Goal: Communication & Community: Participate in discussion

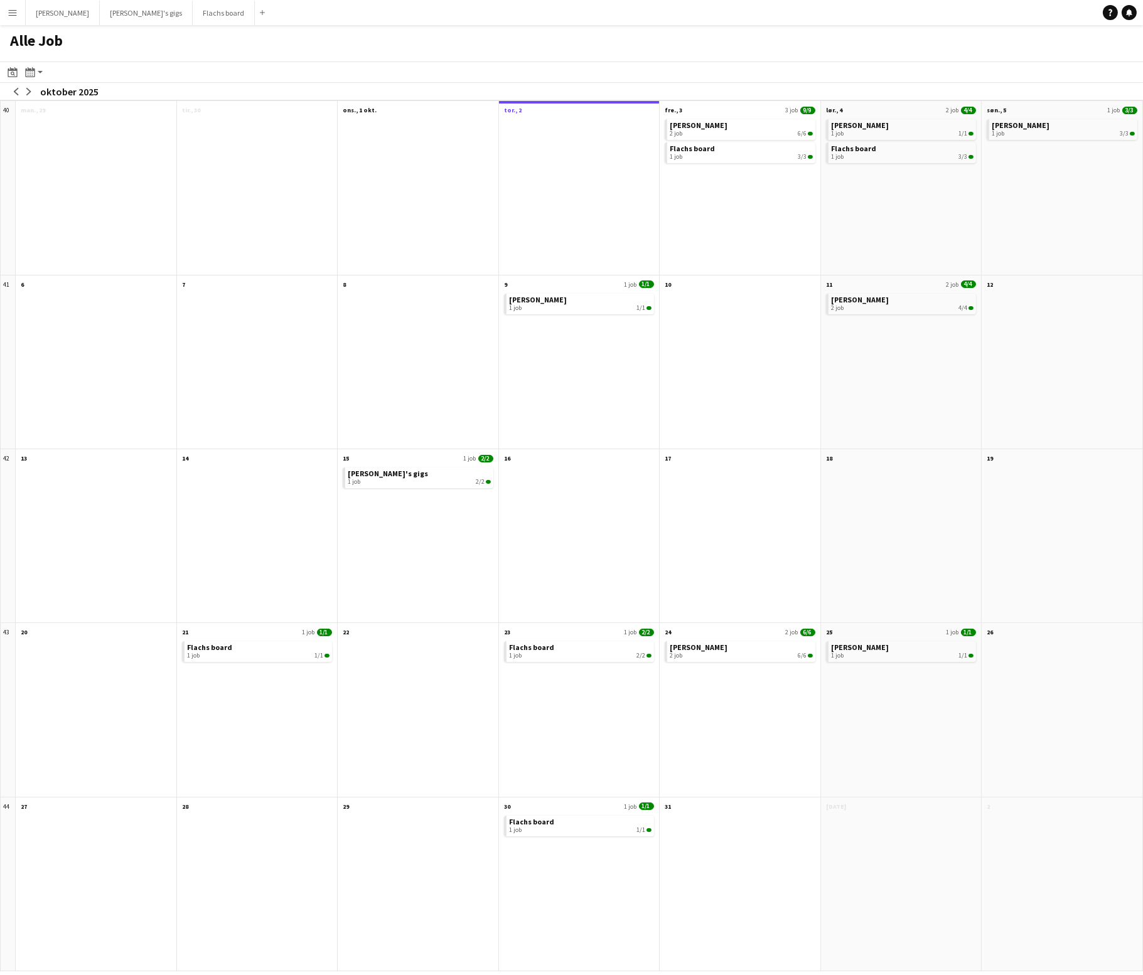
click at [12, 14] on app-icon "Menu" at bounding box center [13, 13] width 10 height 10
click at [43, 94] on link "Kommunikation Kommunikation" at bounding box center [63, 93] width 125 height 25
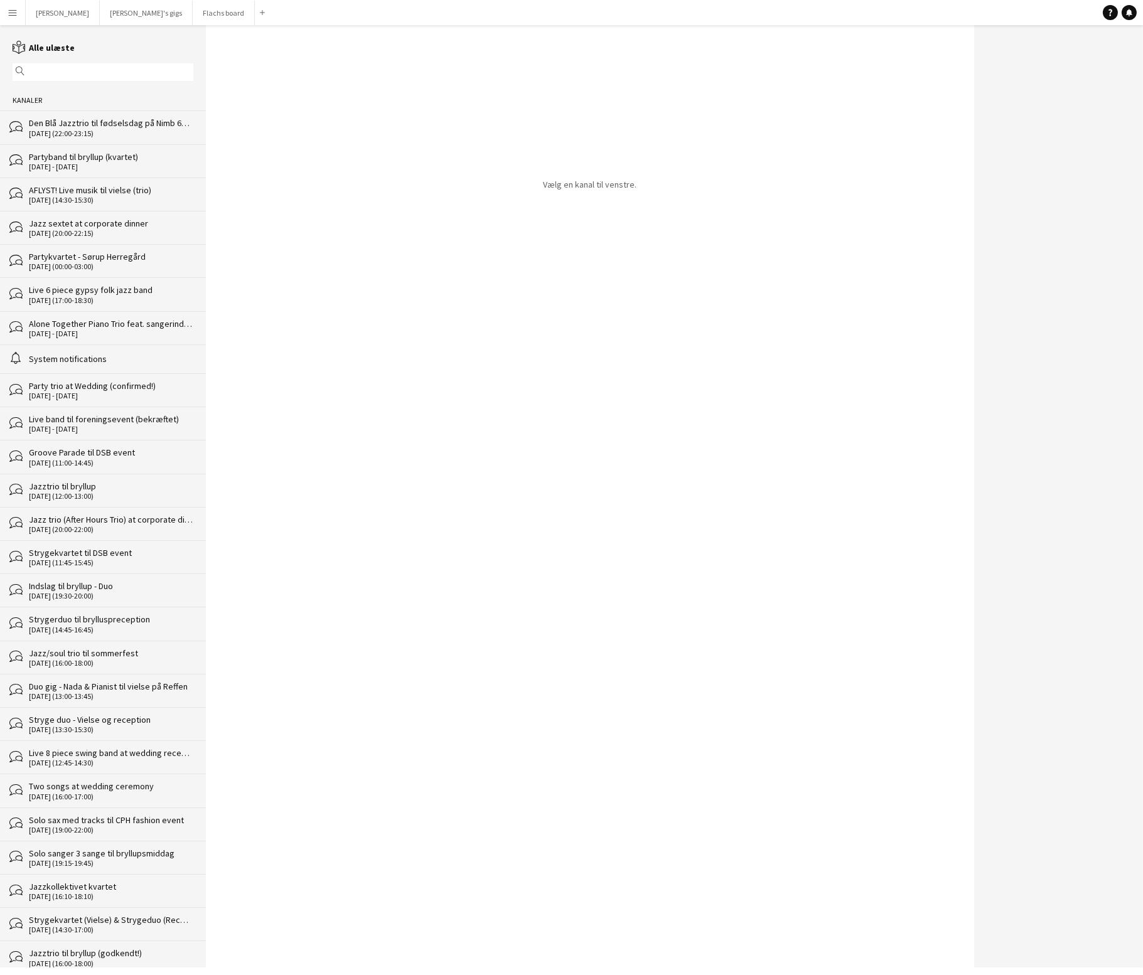
click at [146, 111] on div "bubbles Den Blå Jazztrio til fødselsdag på Nimb 60 min [DATE] (22:00-23:15)" at bounding box center [103, 126] width 206 height 33
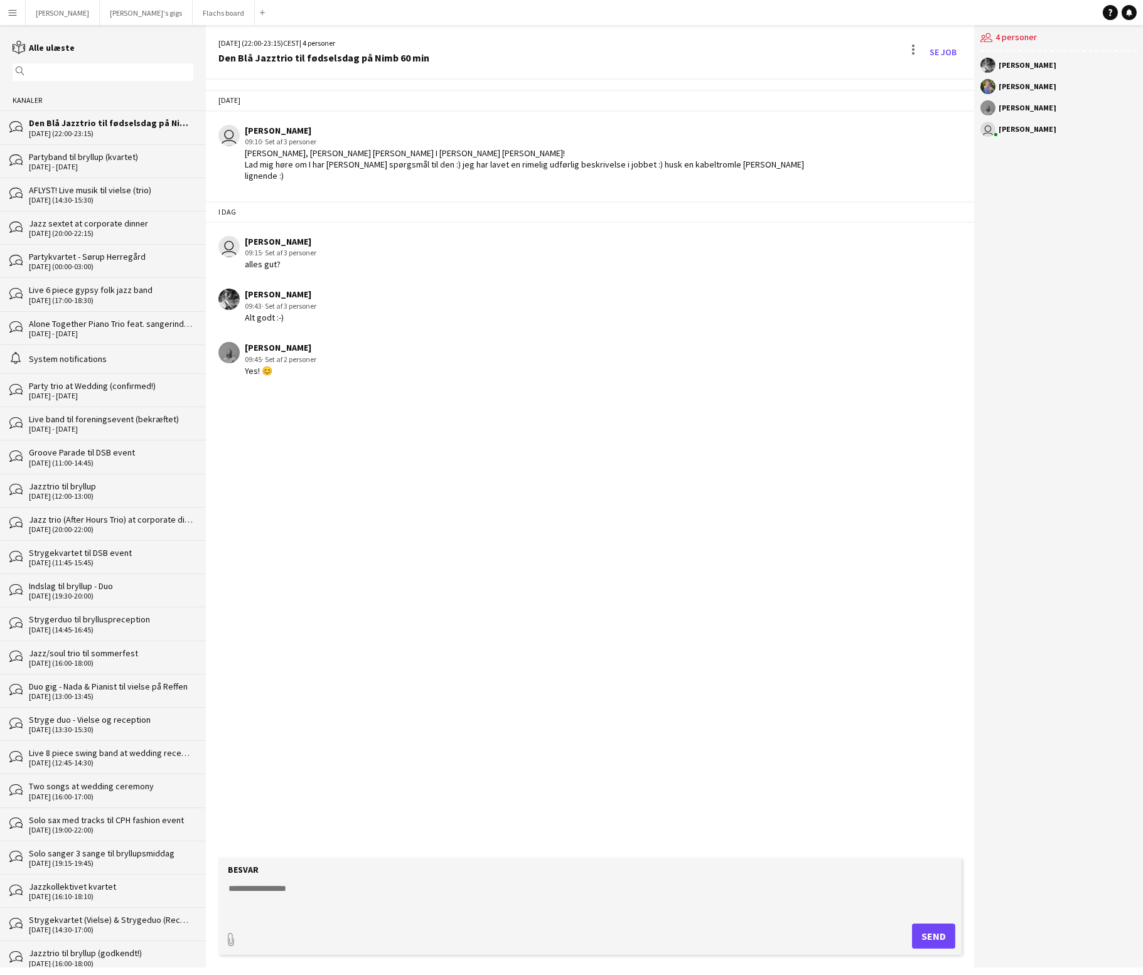
click at [346, 887] on textarea at bounding box center [592, 898] width 730 height 33
type textarea "**"
click at [939, 948] on button "Send" at bounding box center [933, 936] width 43 height 25
click at [193, 13] on button "Flachs board Luk" at bounding box center [224, 13] width 62 height 24
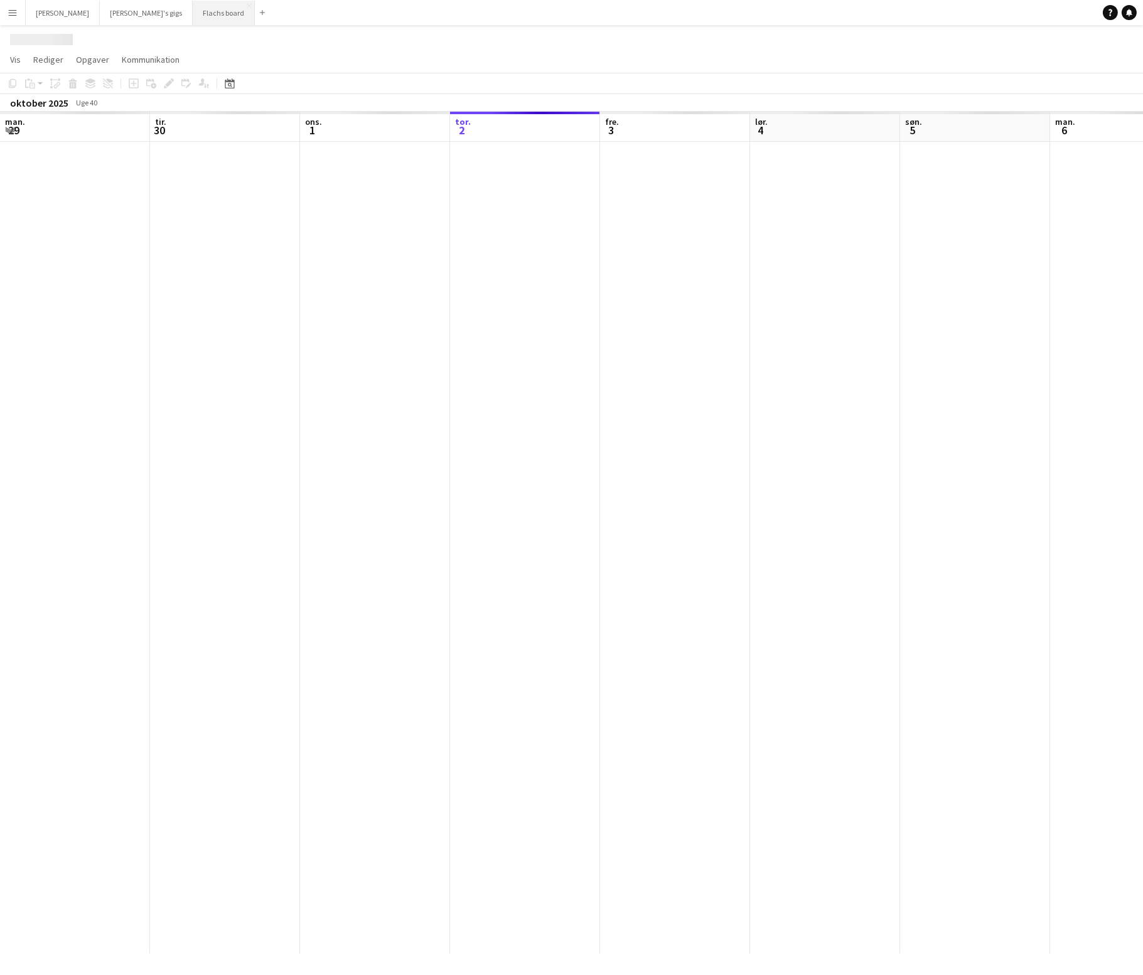
scroll to position [0, 299]
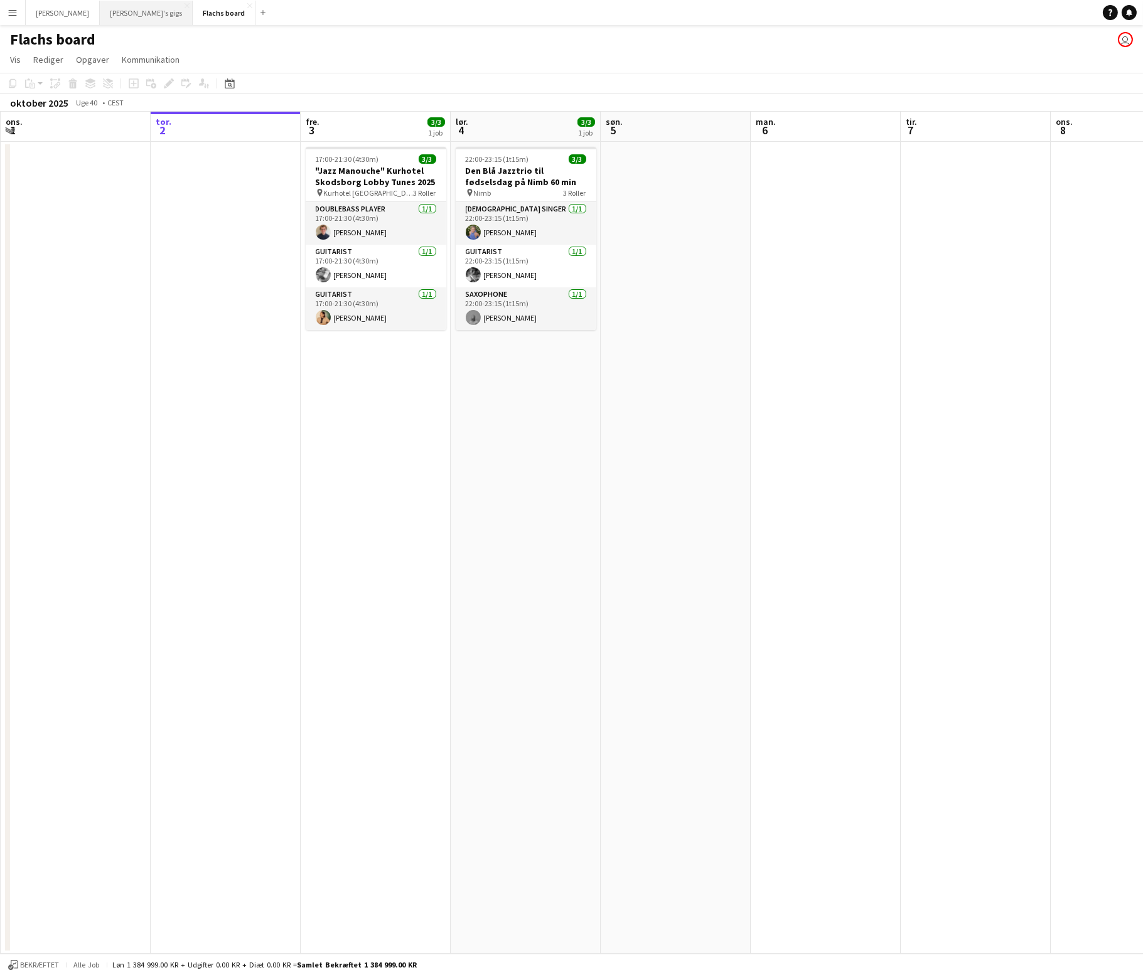
click at [106, 8] on button "[PERSON_NAME]'s gigs Luk" at bounding box center [146, 13] width 93 height 24
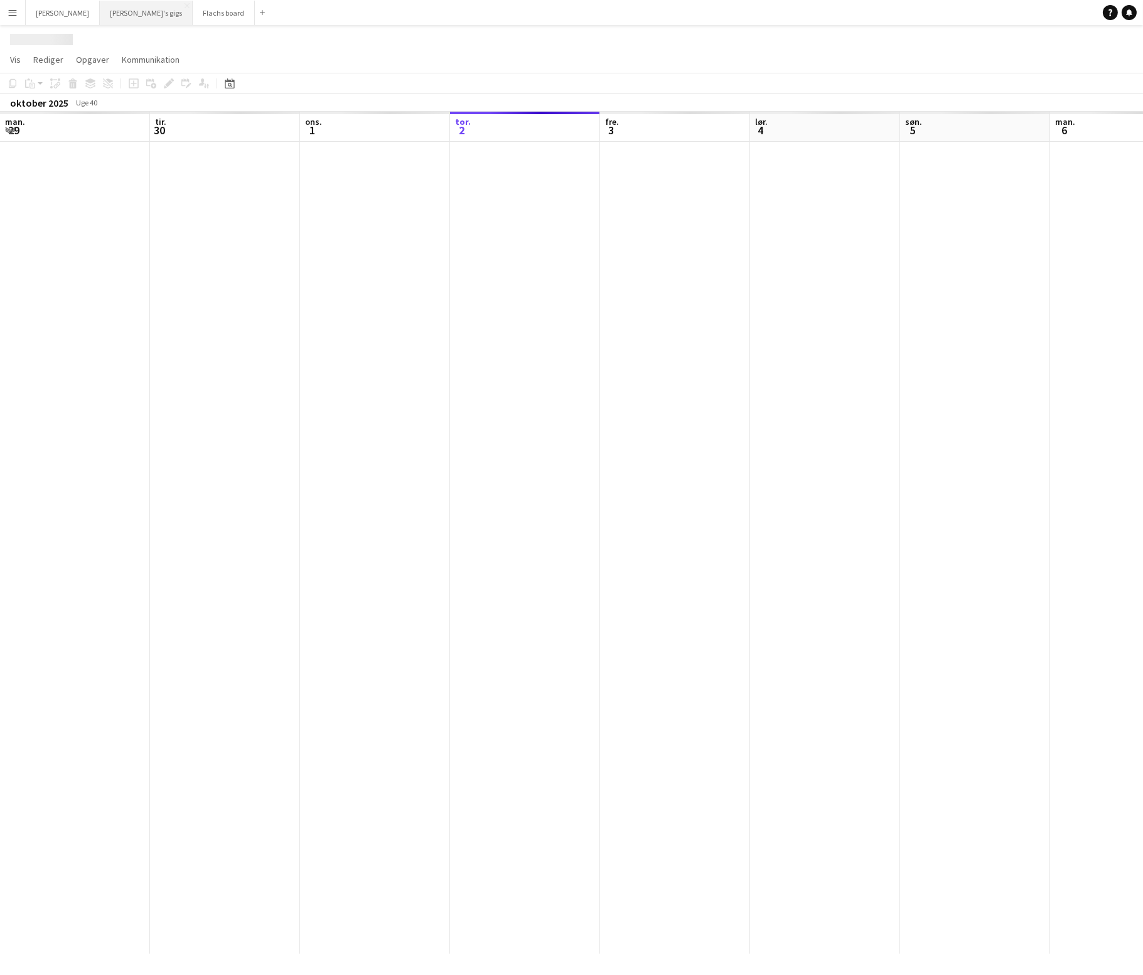
scroll to position [0, 299]
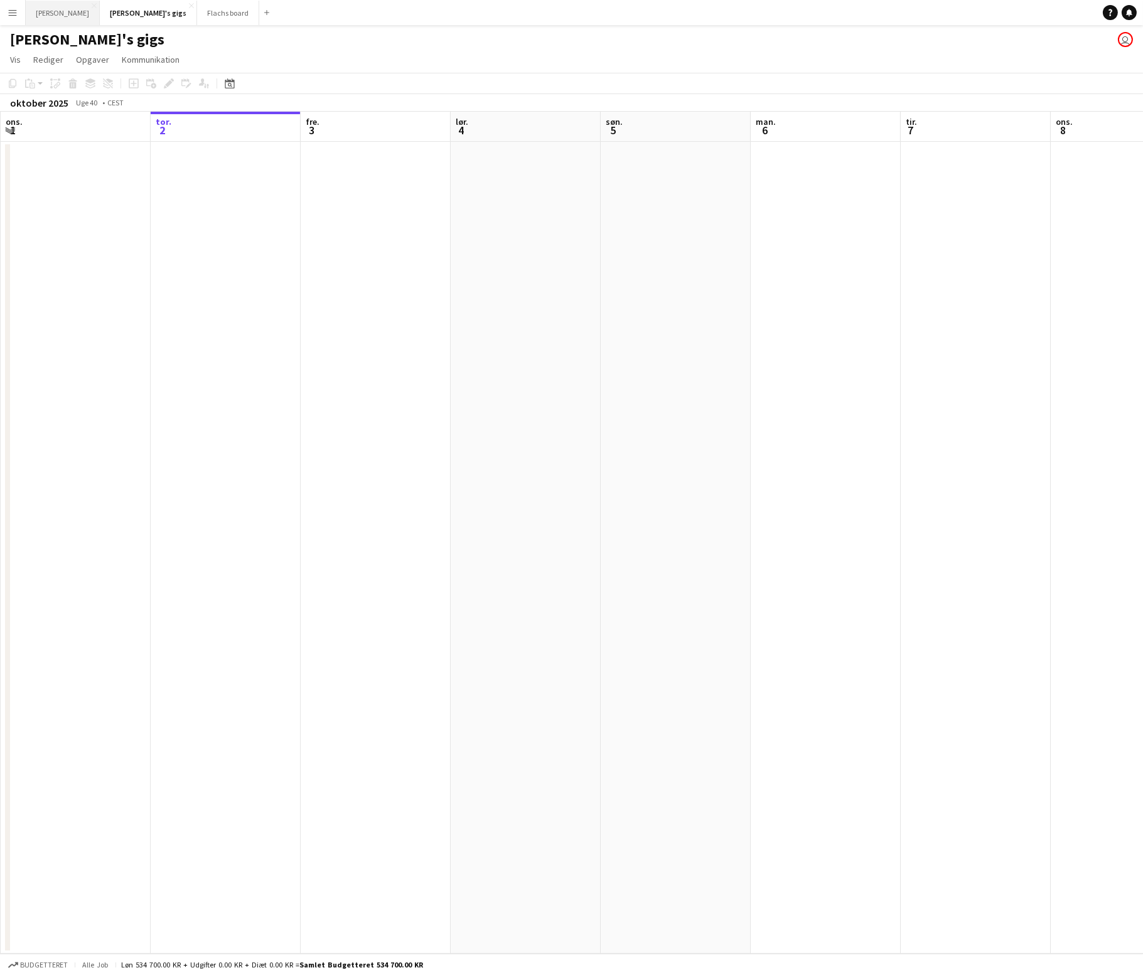
click at [48, 8] on button "Asger Gigs Luk" at bounding box center [63, 13] width 74 height 24
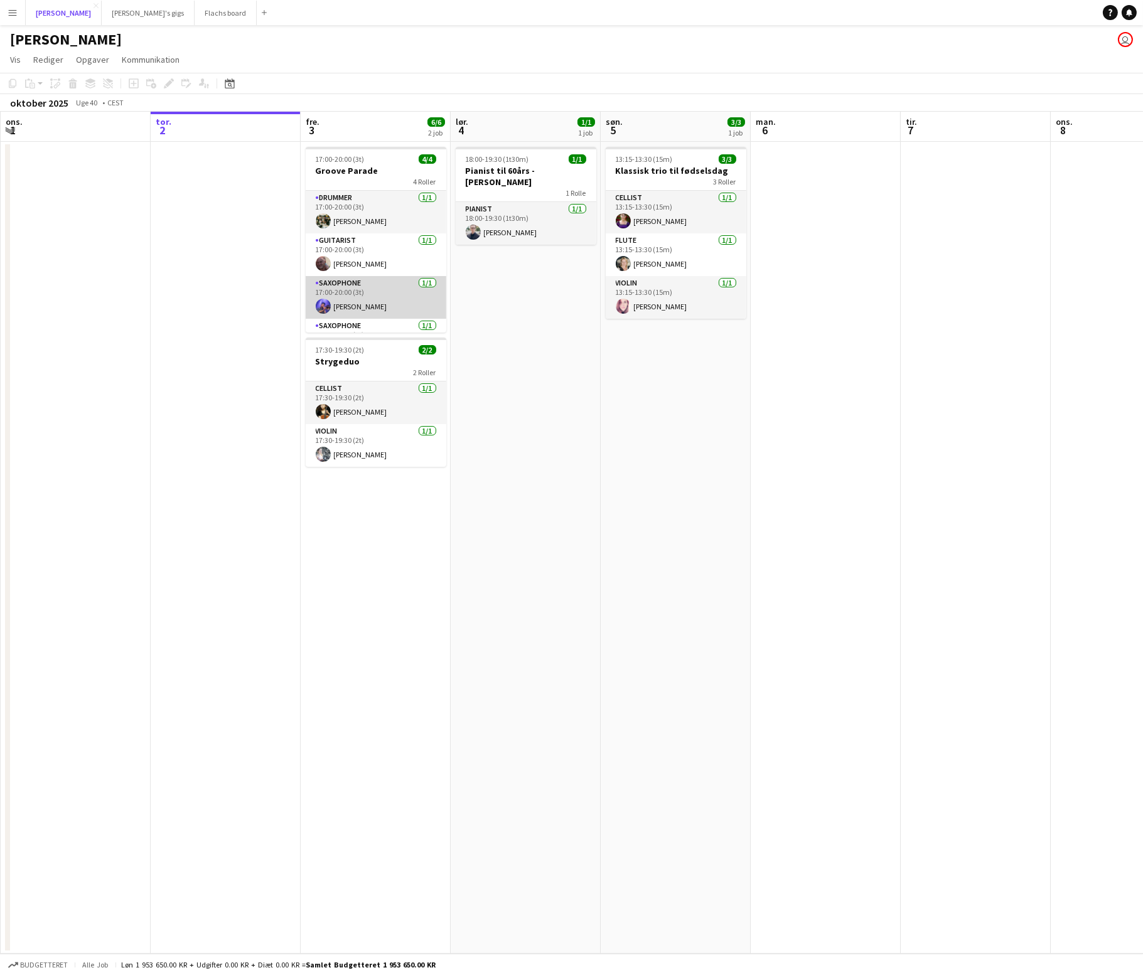
scroll to position [28, 0]
